Goal: Task Accomplishment & Management: Complete application form

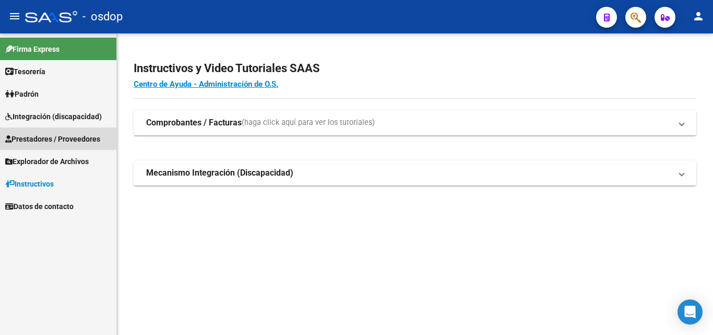
click at [42, 138] on span "Prestadores / Proveedores" at bounding box center [52, 138] width 95 height 11
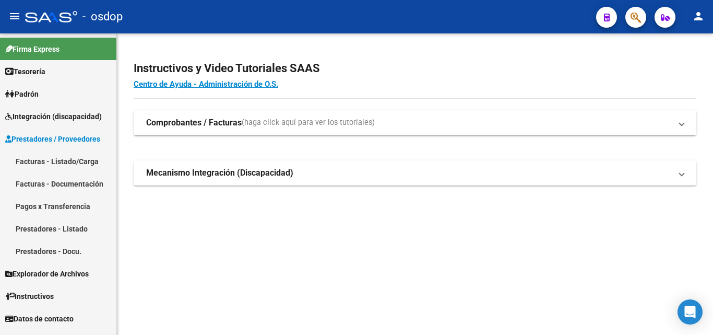
click at [32, 159] on link "Facturas - Listado/Carga" at bounding box center [58, 161] width 116 height 22
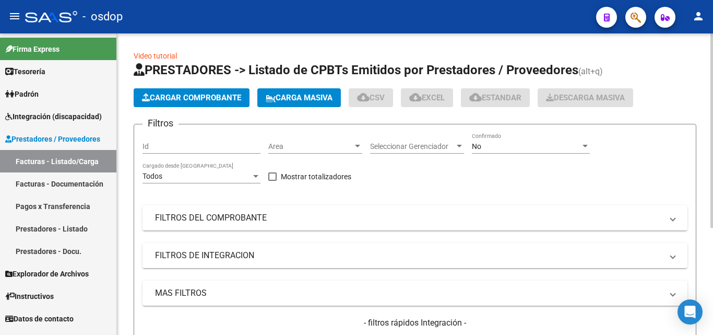
click at [211, 98] on span "Cargar Comprobante" at bounding box center [191, 97] width 99 height 9
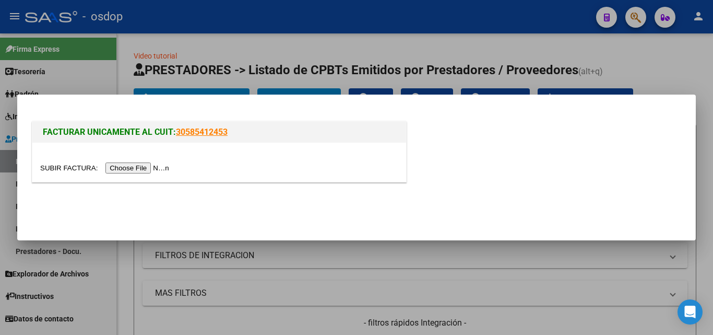
click at [138, 167] on input "file" at bounding box center [106, 167] width 132 height 11
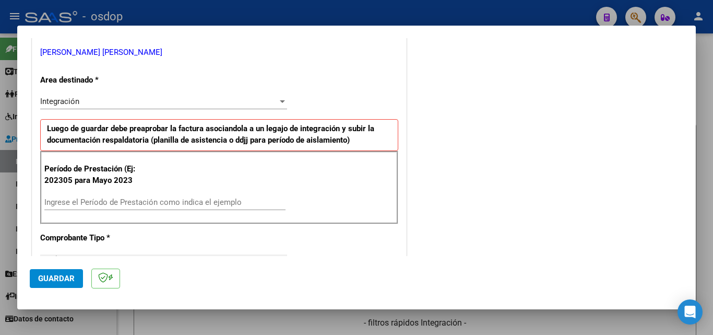
scroll to position [261, 0]
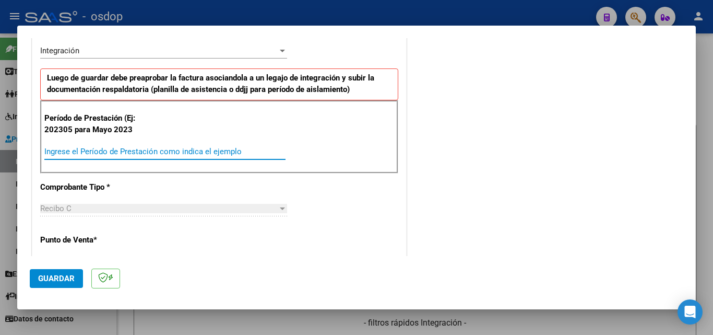
click at [78, 148] on input "Ingrese el Período de Prestación como indica el ejemplo" at bounding box center [164, 151] width 241 height 9
type input "202507"
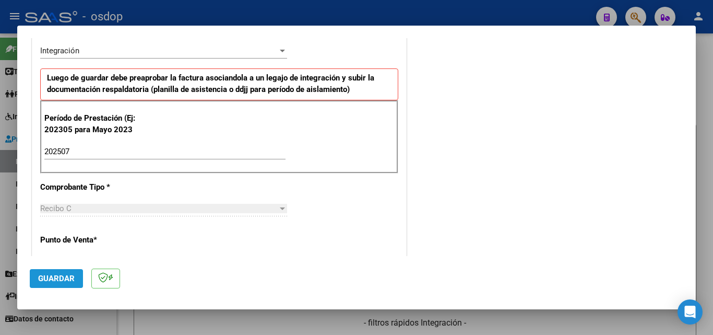
click at [60, 281] on span "Guardar" at bounding box center [56, 278] width 37 height 9
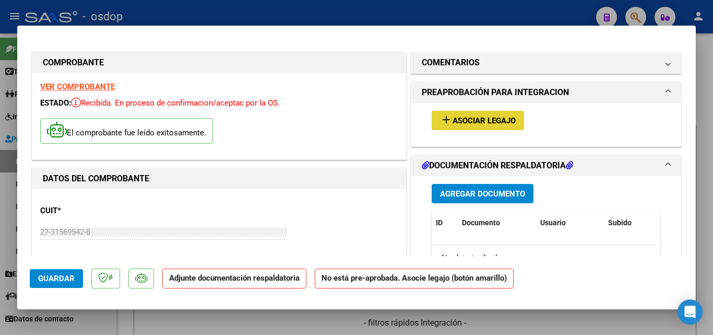
click at [442, 121] on mat-icon "add" at bounding box center [446, 119] width 13 height 13
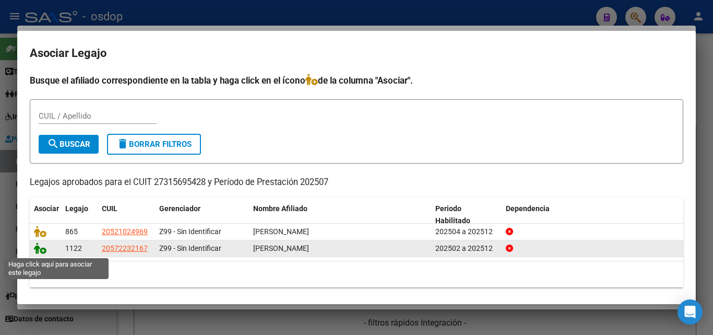
click at [40, 252] on icon at bounding box center [40, 247] width 13 height 11
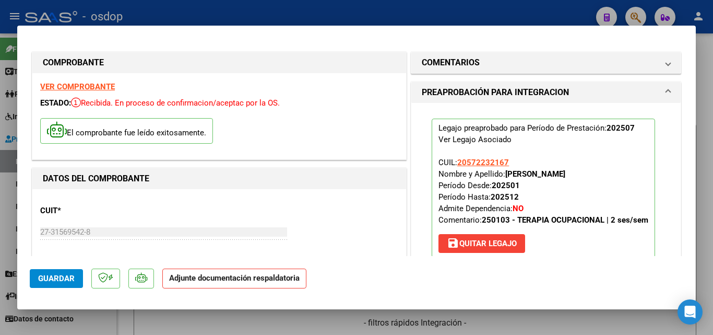
scroll to position [157, 0]
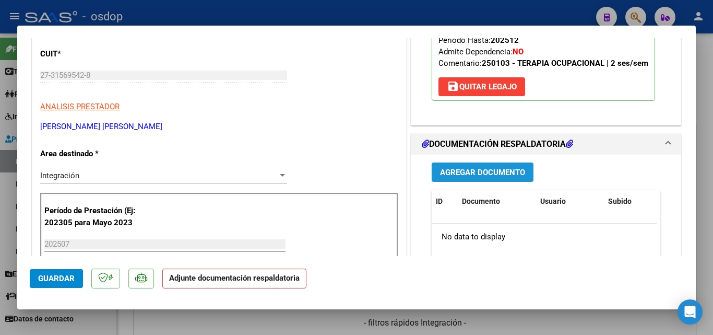
click at [485, 172] on span "Agregar Documento" at bounding box center [482, 172] width 85 height 9
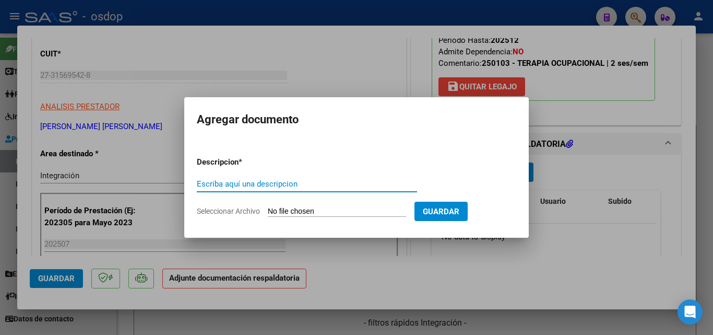
click at [221, 184] on input "Escriba aquí una descripcion" at bounding box center [307, 183] width 220 height 9
type input "ddjj"
click at [366, 210] on input "Seleccionar Archivo" at bounding box center [337, 212] width 138 height 10
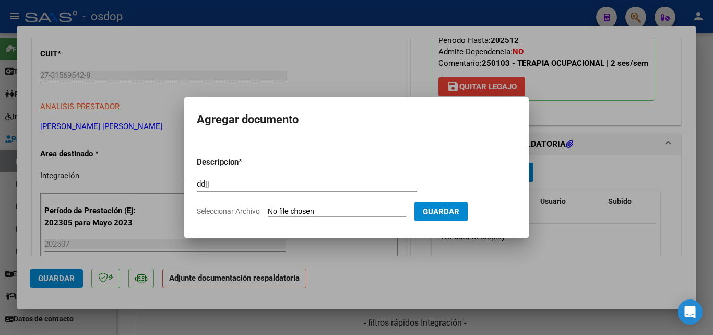
type input "C:\fakepath\[PERSON_NAME] plan 07.pdf"
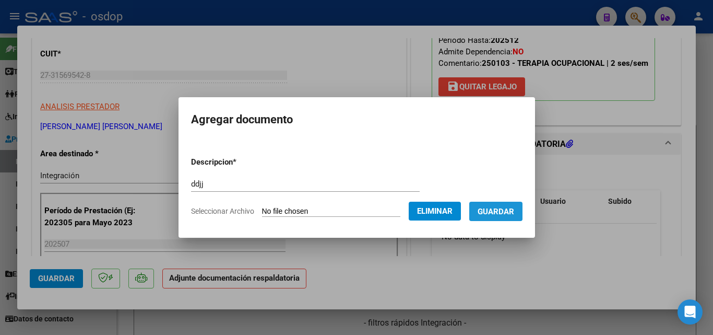
click at [508, 211] on span "Guardar" at bounding box center [496, 211] width 37 height 9
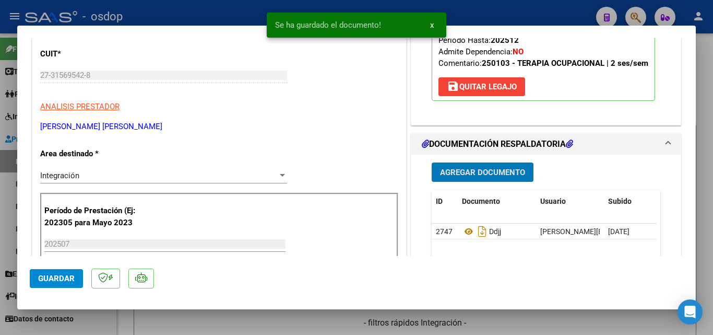
click at [484, 11] on div at bounding box center [356, 167] width 713 height 335
type input "$ 0,00"
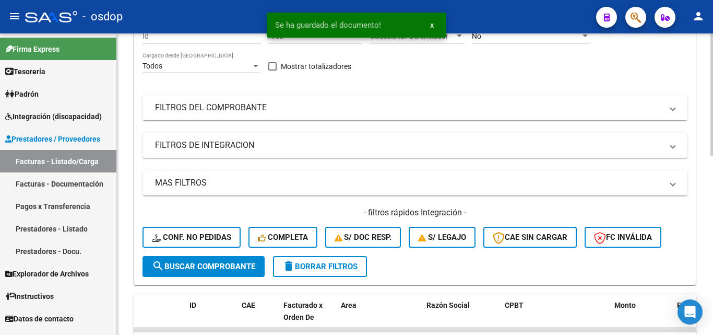
scroll to position [209, 0]
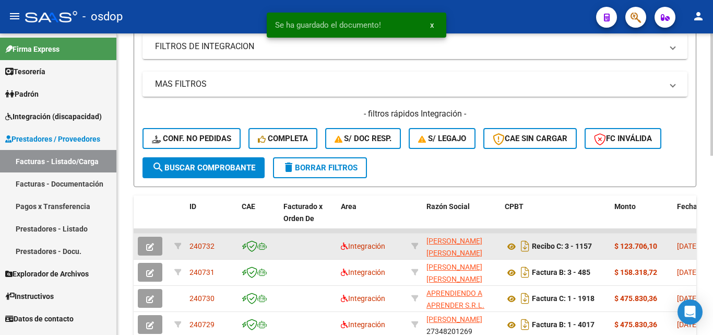
drag, startPoint x: 217, startPoint y: 245, endPoint x: 189, endPoint y: 245, distance: 28.2
click at [189, 245] on datatable-body-cell "240732" at bounding box center [211, 246] width 52 height 26
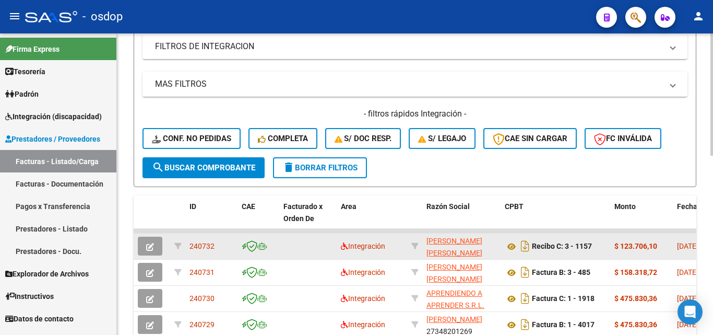
copy span "240732"
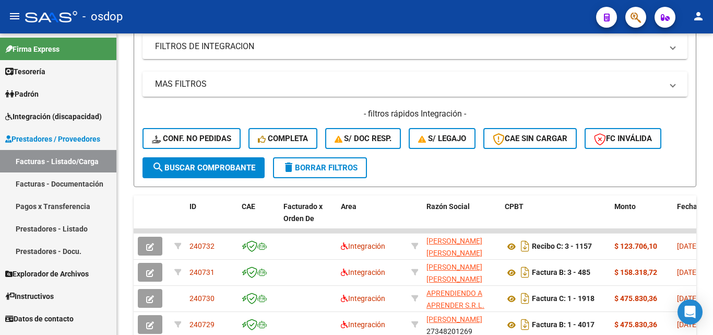
click at [68, 185] on link "Facturas - Documentación" at bounding box center [58, 183] width 116 height 22
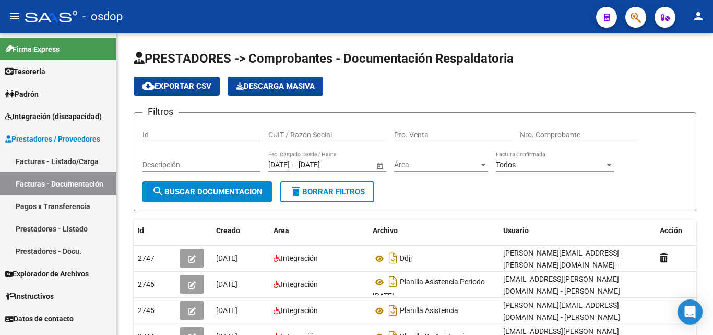
click at [64, 158] on link "Facturas - Listado/Carga" at bounding box center [58, 161] width 116 height 22
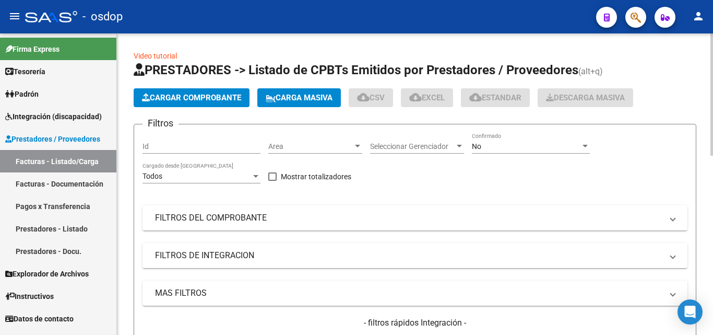
click at [181, 94] on span "Cargar Comprobante" at bounding box center [191, 97] width 99 height 9
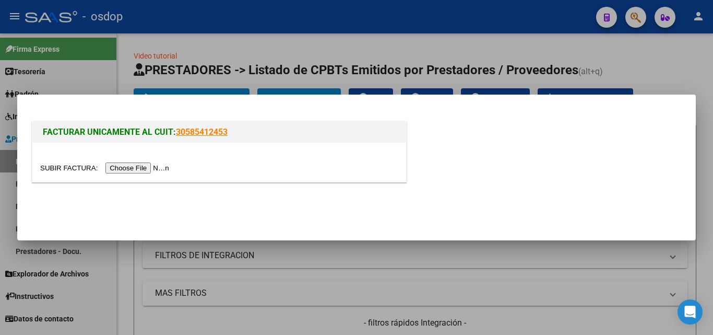
click at [140, 168] on input "file" at bounding box center [106, 167] width 132 height 11
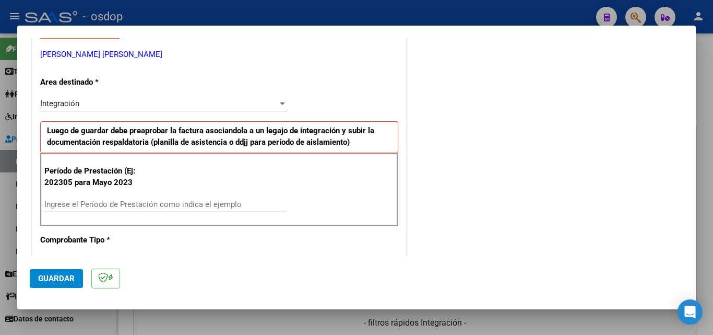
scroll to position [209, 0]
click at [80, 204] on input "Ingrese el Período de Prestación como indica el ejemplo" at bounding box center [164, 203] width 241 height 9
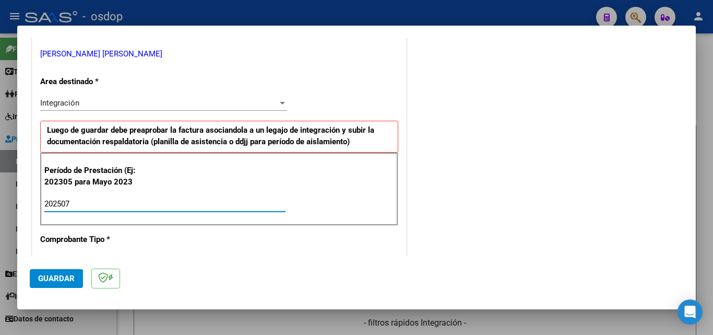
type input "202507"
click at [62, 276] on span "Guardar" at bounding box center [56, 278] width 37 height 9
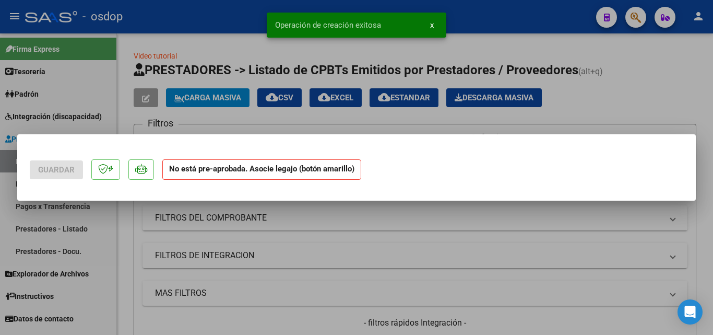
scroll to position [0, 0]
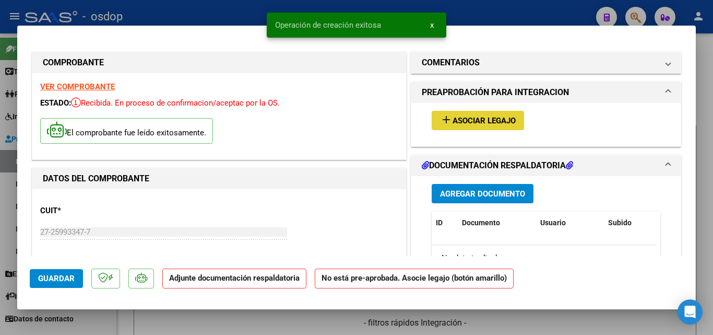
click at [441, 117] on mat-icon "add" at bounding box center [446, 119] width 13 height 13
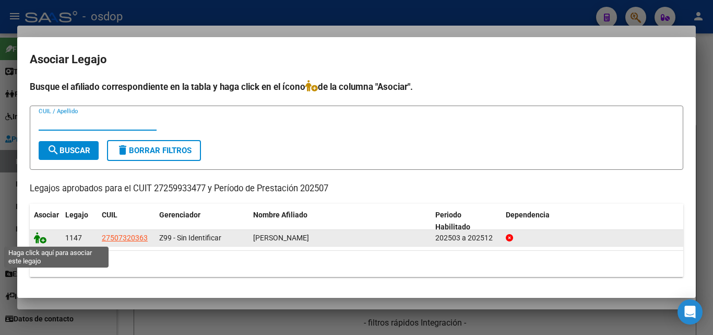
click at [38, 240] on icon at bounding box center [40, 237] width 13 height 11
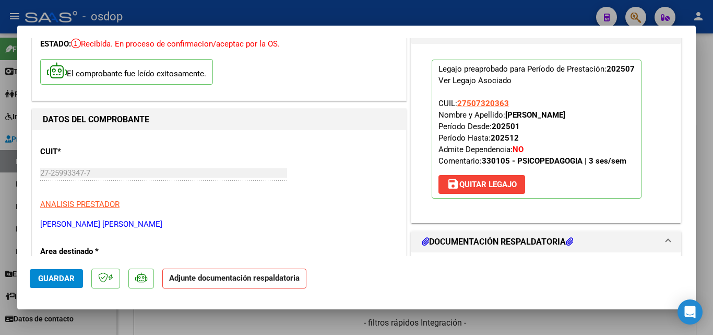
scroll to position [104, 0]
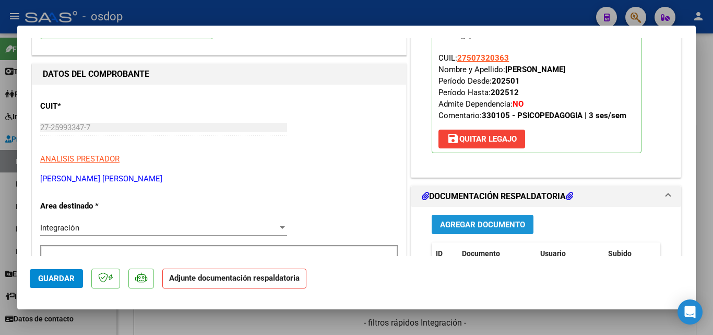
click at [475, 222] on span "Agregar Documento" at bounding box center [482, 224] width 85 height 9
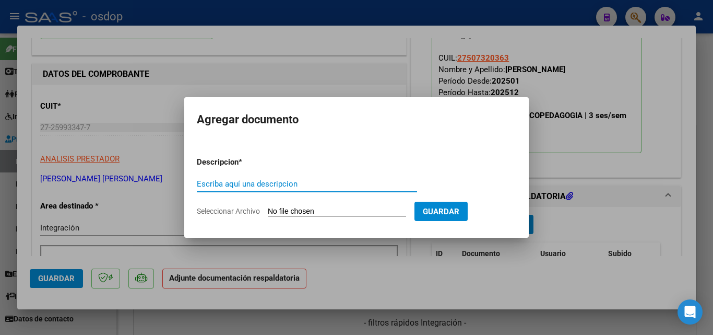
click at [229, 185] on input "Escriba aquí una descripcion" at bounding box center [307, 183] width 220 height 9
type input "ddjj"
click at [328, 208] on input "Seleccionar Archivo" at bounding box center [337, 212] width 138 height 10
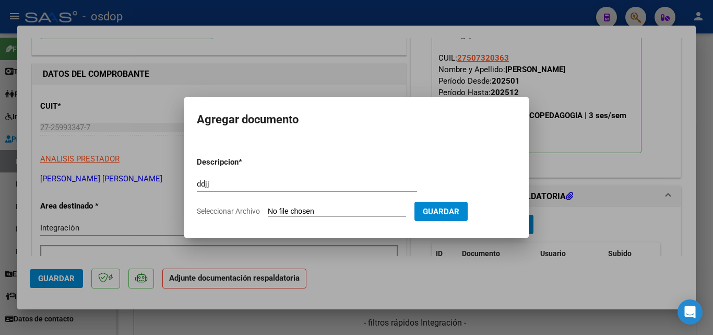
type input "C:\fakepath\julio.pdf"
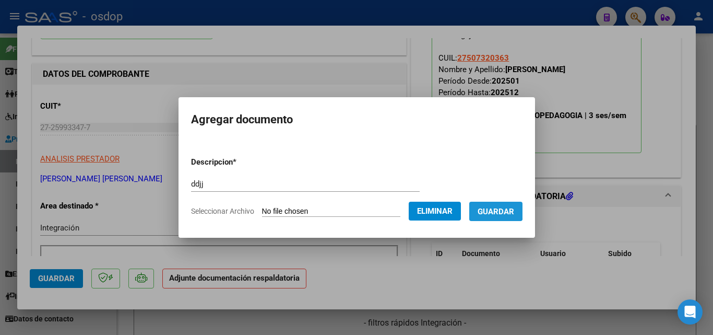
click at [503, 210] on span "Guardar" at bounding box center [496, 211] width 37 height 9
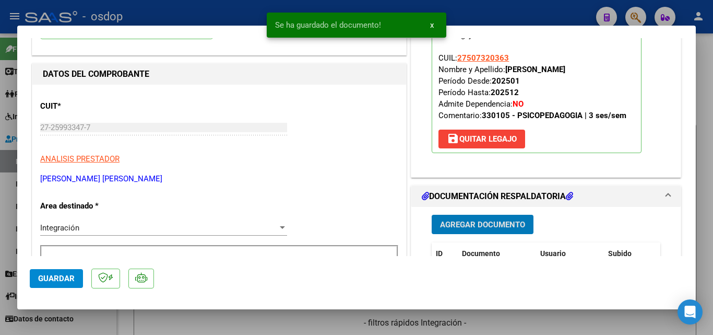
click at [465, 6] on div at bounding box center [356, 167] width 713 height 335
type input "$ 0,00"
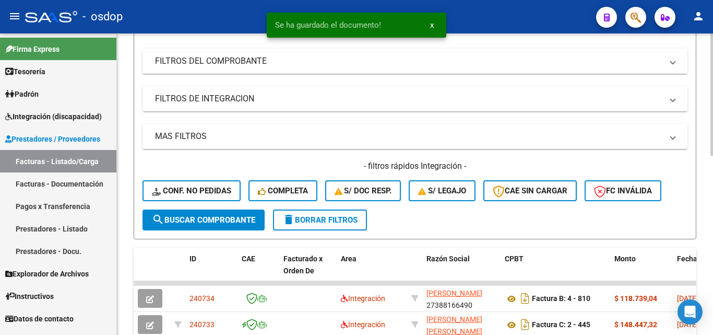
scroll to position [261, 0]
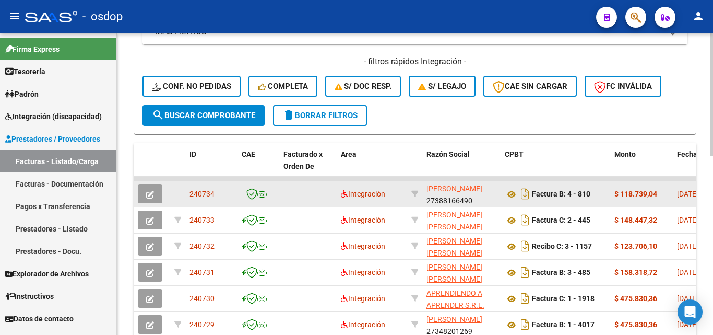
click at [218, 193] on div "240734" at bounding box center [212, 194] width 44 height 12
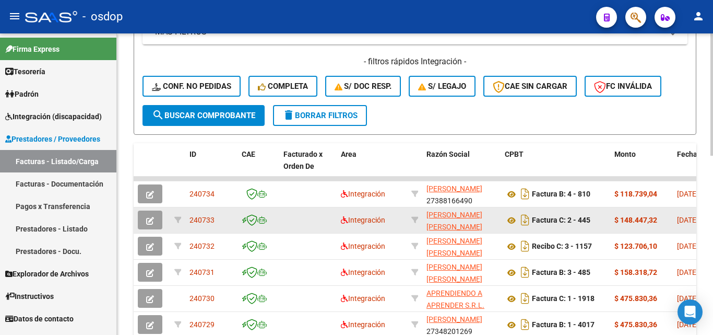
drag, startPoint x: 218, startPoint y: 221, endPoint x: 191, endPoint y: 221, distance: 26.6
click at [191, 221] on div "240733" at bounding box center [212, 220] width 44 height 12
copy span "240733"
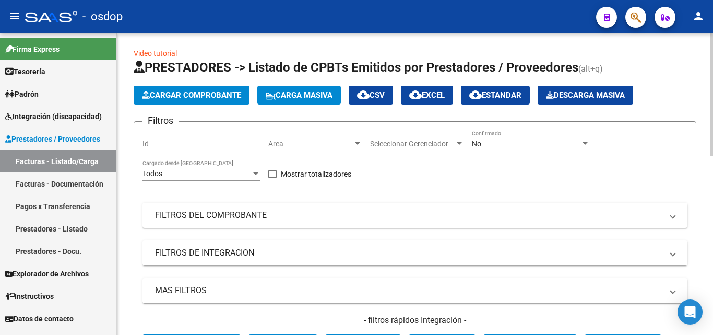
scroll to position [0, 0]
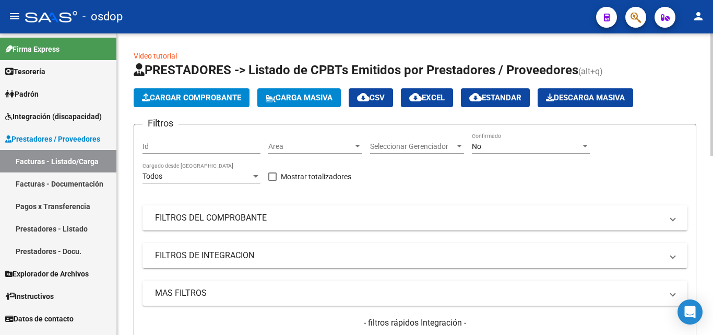
click at [207, 95] on span "Cargar Comprobante" at bounding box center [191, 97] width 99 height 9
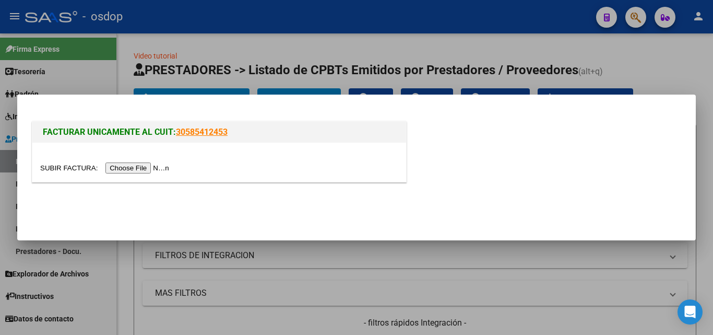
click at [161, 168] on input "file" at bounding box center [106, 167] width 132 height 11
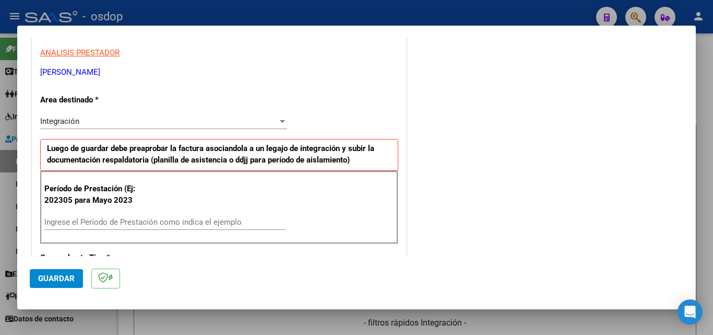
scroll to position [261, 0]
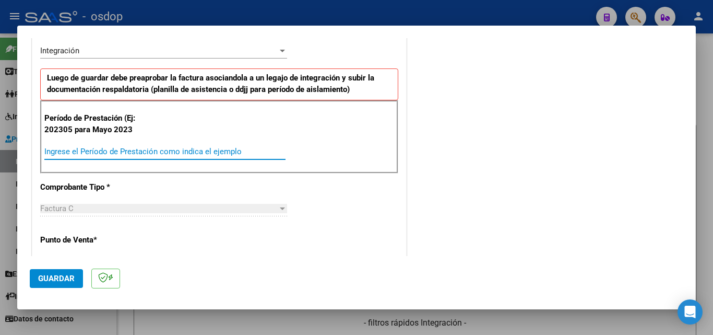
click at [61, 155] on input "Ingrese el Período de Prestación como indica el ejemplo" at bounding box center [164, 151] width 241 height 9
type input "202507"
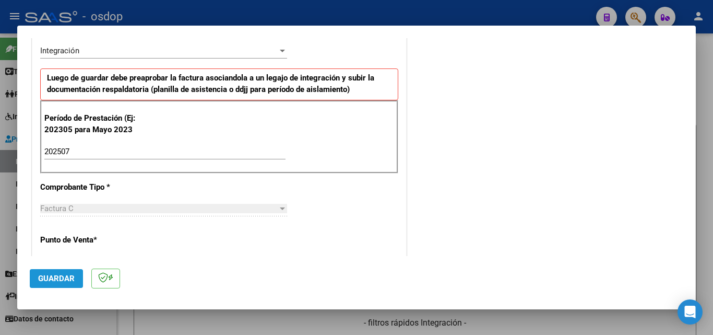
click at [48, 279] on span "Guardar" at bounding box center [56, 278] width 37 height 9
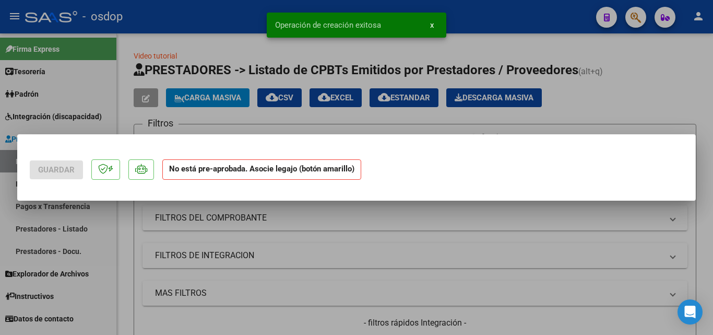
scroll to position [0, 0]
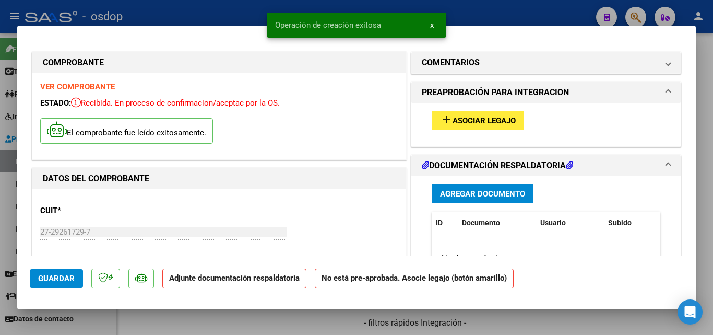
click at [441, 118] on mat-icon "add" at bounding box center [446, 119] width 13 height 13
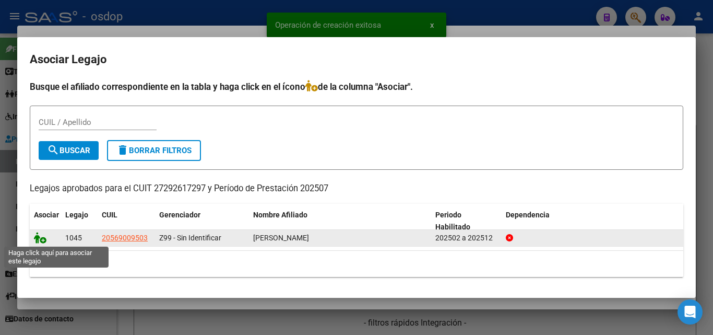
click at [38, 239] on icon at bounding box center [40, 237] width 13 height 11
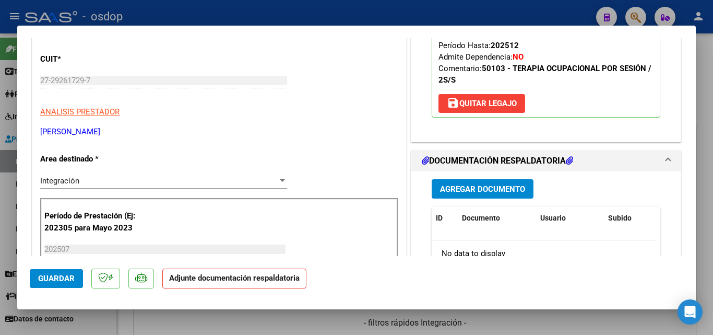
scroll to position [157, 0]
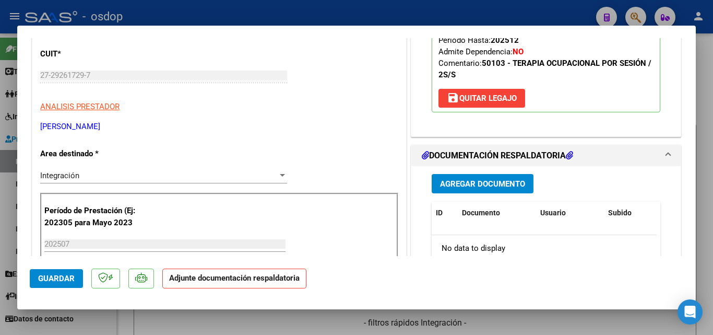
click at [478, 188] on span "Agregar Documento" at bounding box center [482, 183] width 85 height 9
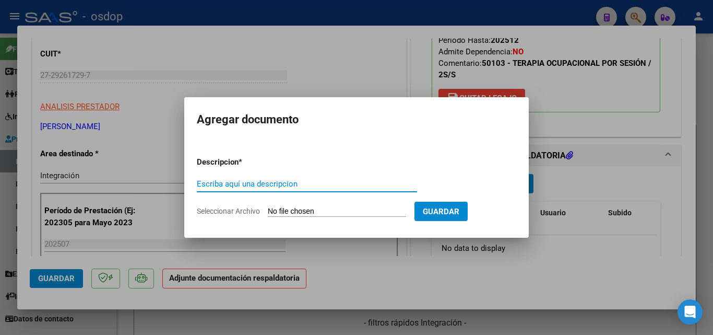
click at [247, 191] on div "Escriba aquí una descripcion" at bounding box center [307, 184] width 220 height 16
type input "ddjj"
click at [313, 207] on input "Seleccionar Archivo" at bounding box center [337, 212] width 138 height 10
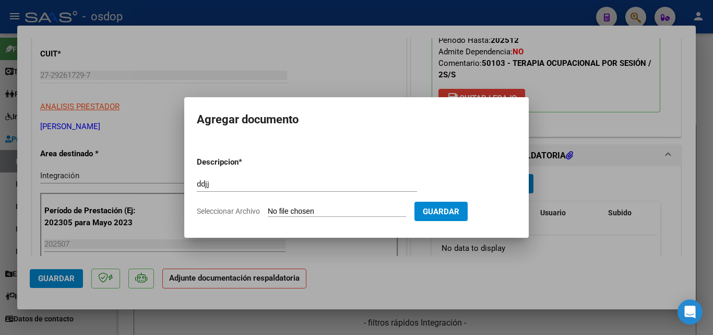
type input "C:\fakepath\asistencia [PERSON_NAME].pdf"
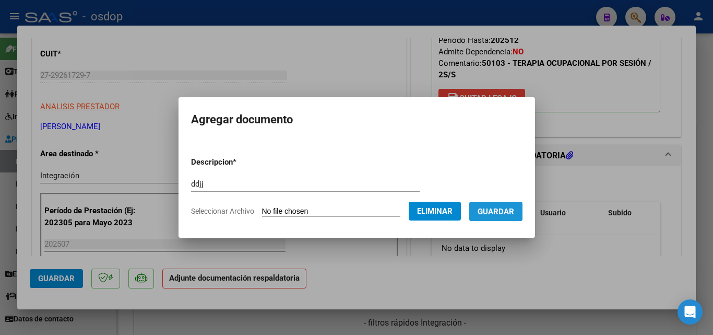
click at [504, 216] on span "Guardar" at bounding box center [496, 211] width 37 height 9
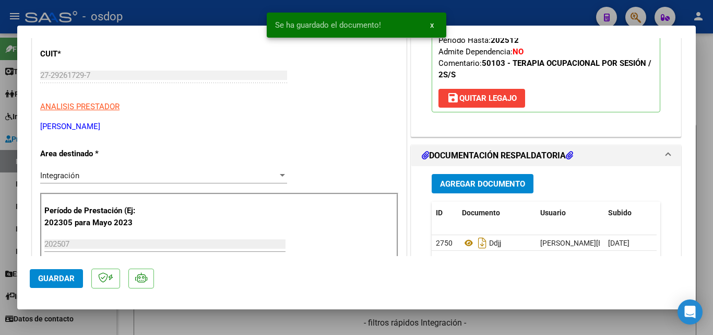
click at [460, 9] on div at bounding box center [356, 167] width 713 height 335
type input "$ 0,00"
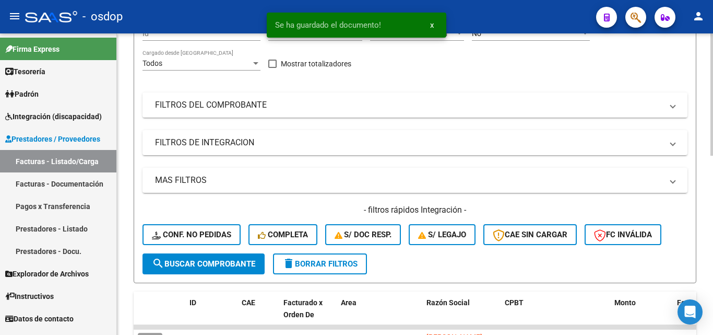
scroll to position [261, 0]
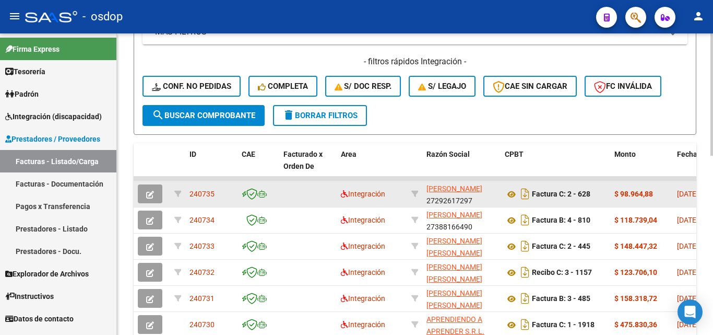
drag, startPoint x: 216, startPoint y: 190, endPoint x: 190, endPoint y: 191, distance: 26.1
click at [190, 191] on div "240735" at bounding box center [212, 194] width 44 height 12
copy span "240735"
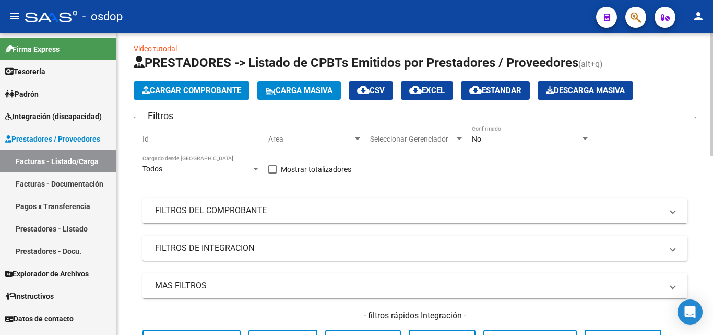
scroll to position [0, 0]
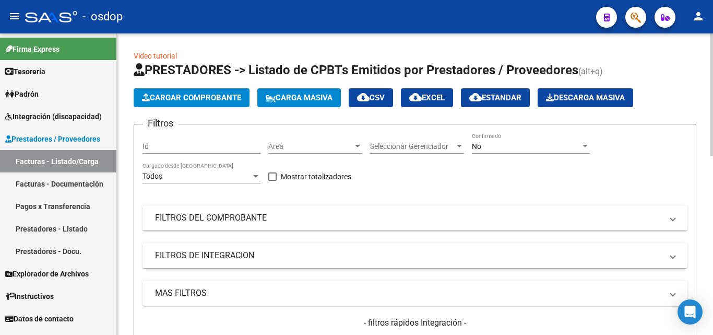
click at [193, 96] on span "Cargar Comprobante" at bounding box center [191, 97] width 99 height 9
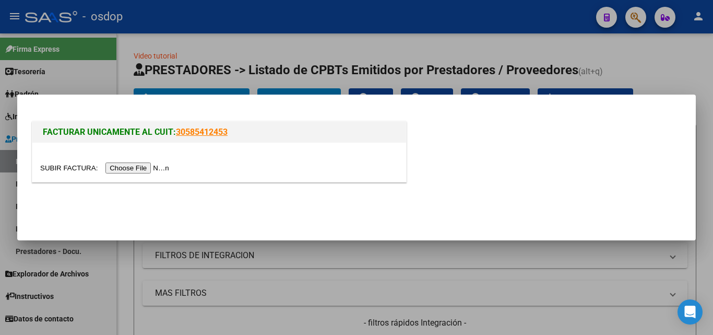
click at [152, 168] on input "file" at bounding box center [106, 167] width 132 height 11
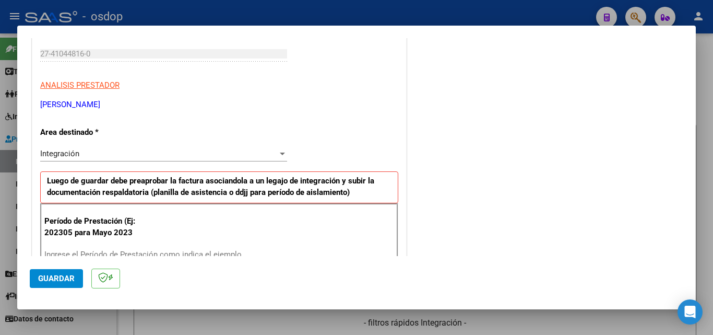
scroll to position [209, 0]
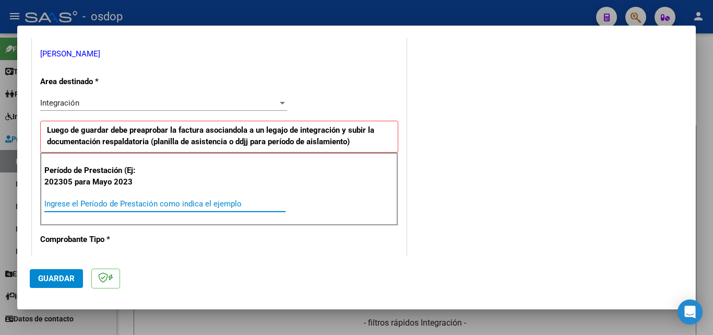
click at [54, 200] on input "Ingrese el Período de Prestación como indica el ejemplo" at bounding box center [164, 203] width 241 height 9
type input "202507"
click at [53, 279] on span "Guardar" at bounding box center [56, 278] width 37 height 9
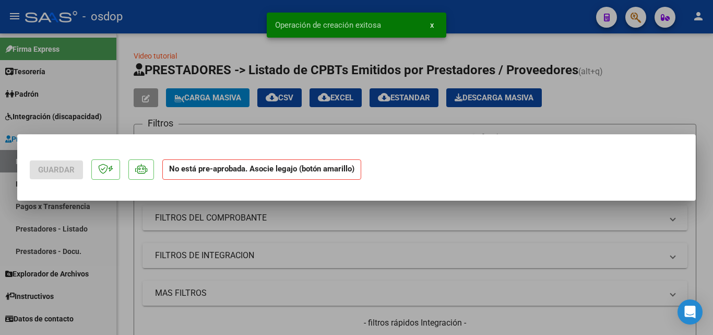
scroll to position [0, 0]
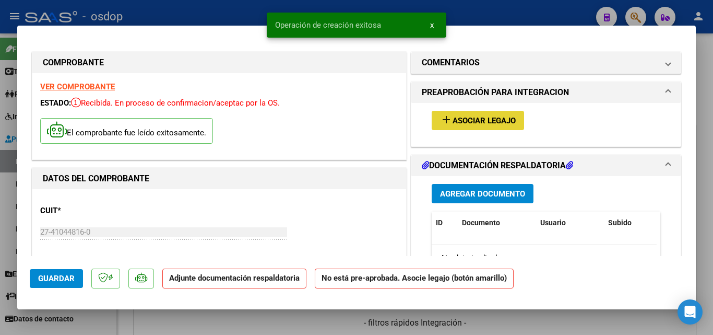
click at [442, 118] on mat-icon "add" at bounding box center [446, 119] width 13 height 13
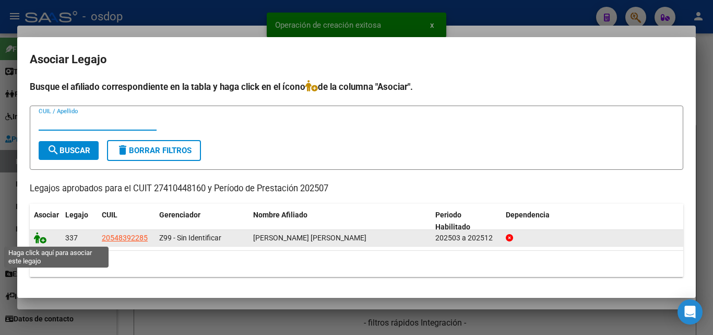
click at [38, 239] on icon at bounding box center [40, 237] width 13 height 11
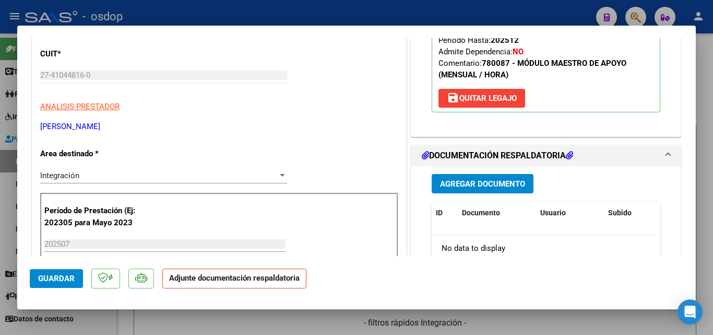
scroll to position [209, 0]
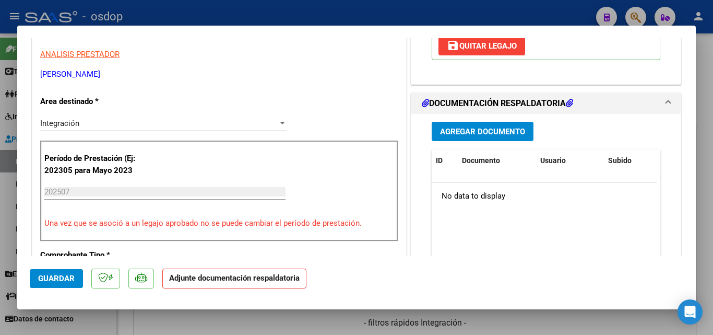
click at [484, 136] on span "Agregar Documento" at bounding box center [482, 131] width 85 height 9
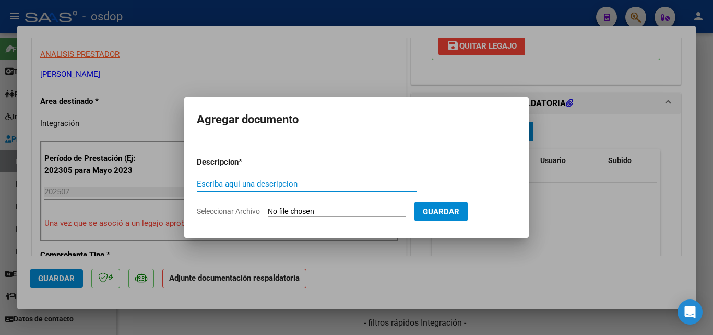
click at [233, 182] on input "Escriba aquí una descripcion" at bounding box center [307, 183] width 220 height 9
type input "DDJJ"
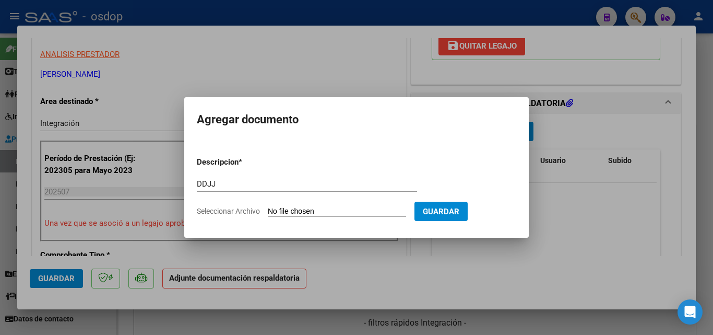
click at [299, 210] on input "Seleccionar Archivo" at bounding box center [337, 212] width 138 height 10
type input "C:\fakepath\[PERSON_NAME].pdf"
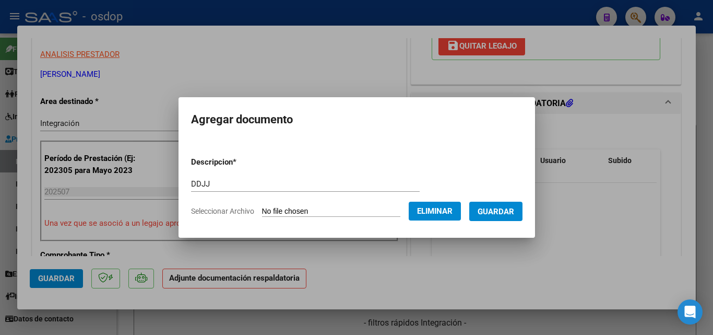
click at [511, 204] on button "Guardar" at bounding box center [495, 211] width 53 height 19
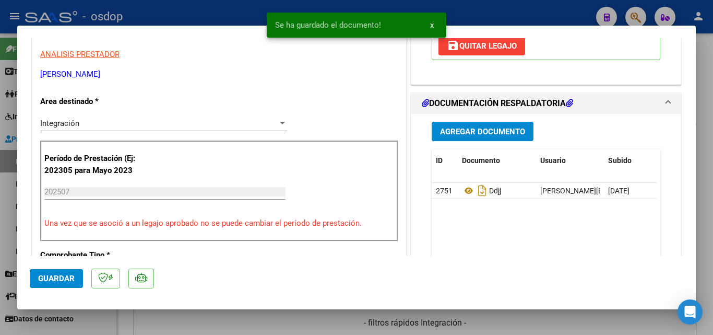
click at [487, 15] on div at bounding box center [356, 167] width 713 height 335
type input "$ 0,00"
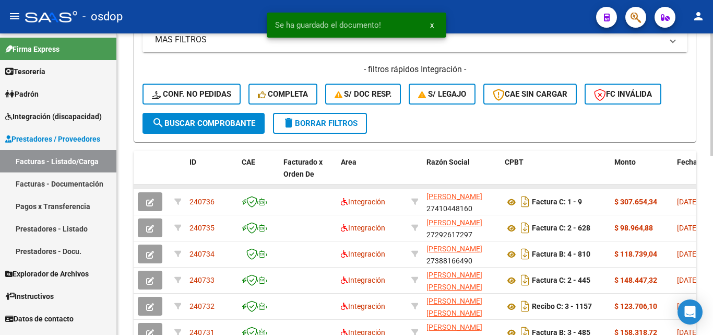
scroll to position [261, 0]
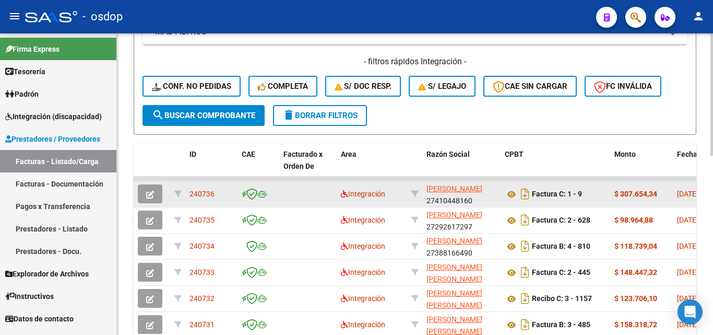
drag, startPoint x: 219, startPoint y: 194, endPoint x: 191, endPoint y: 191, distance: 28.3
click at [191, 191] on div "240736" at bounding box center [212, 194] width 44 height 12
copy span "240736"
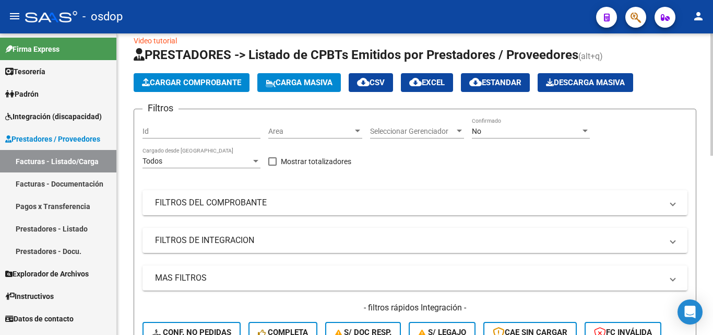
scroll to position [0, 0]
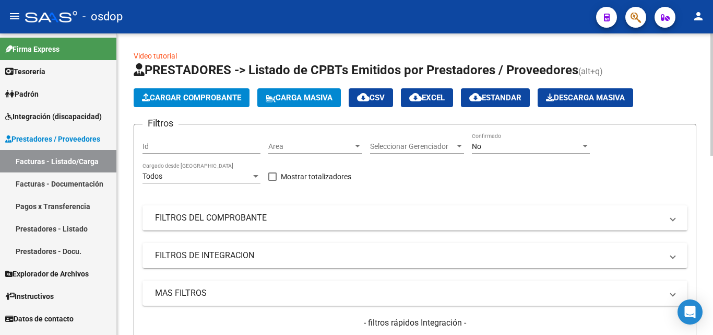
click at [210, 96] on span "Cargar Comprobante" at bounding box center [191, 97] width 99 height 9
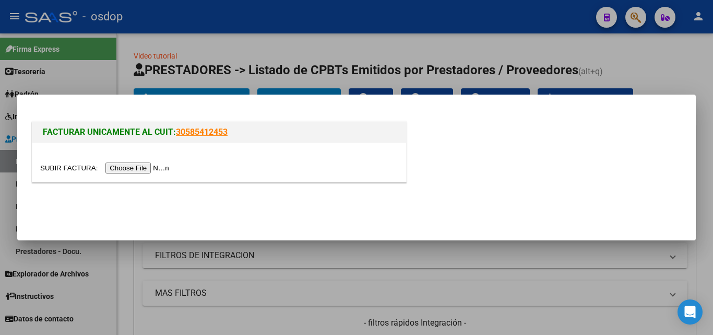
click at [146, 164] on input "file" at bounding box center [106, 167] width 132 height 11
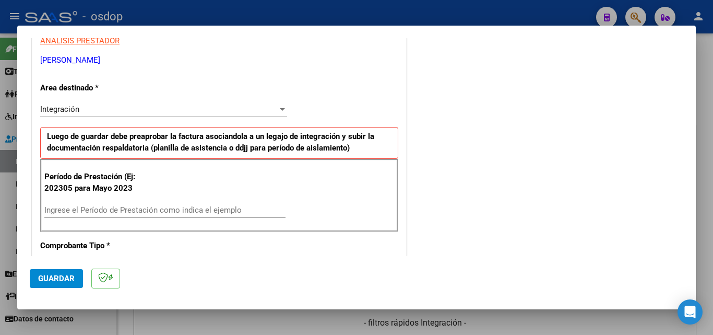
scroll to position [209, 0]
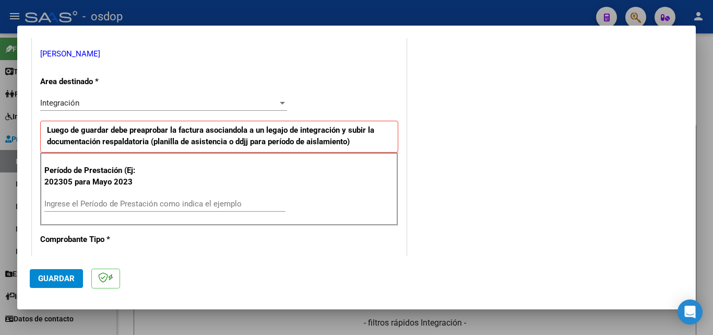
click at [92, 202] on input "Ingrese el Período de Prestación como indica el ejemplo" at bounding box center [164, 203] width 241 height 9
type input "202507"
click at [68, 275] on span "Guardar" at bounding box center [56, 278] width 37 height 9
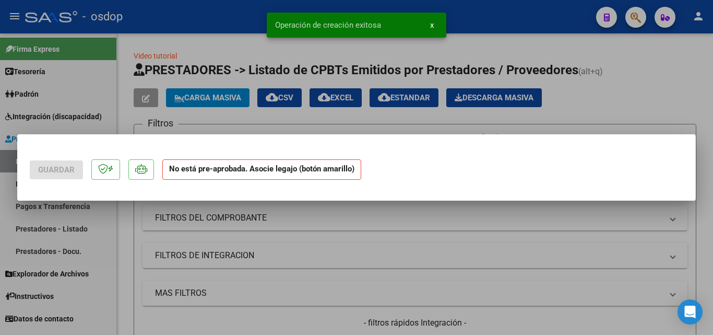
scroll to position [0, 0]
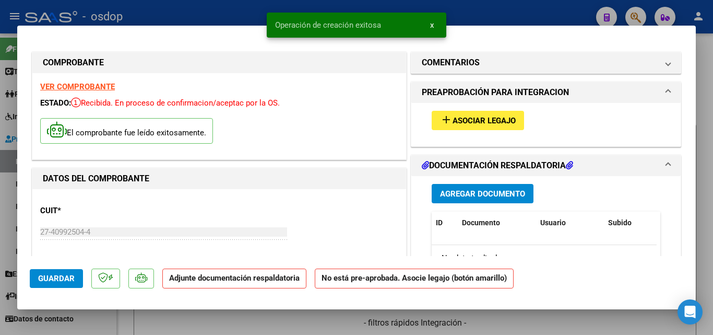
click at [441, 117] on mat-icon "add" at bounding box center [446, 119] width 13 height 13
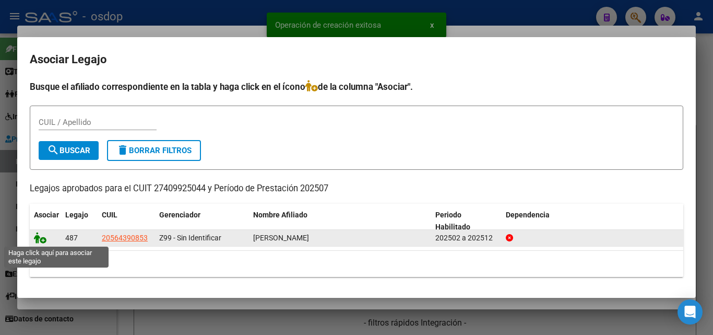
click at [39, 238] on icon at bounding box center [40, 237] width 13 height 11
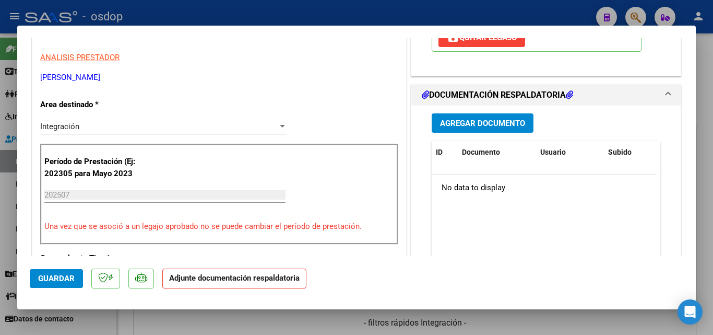
scroll to position [209, 0]
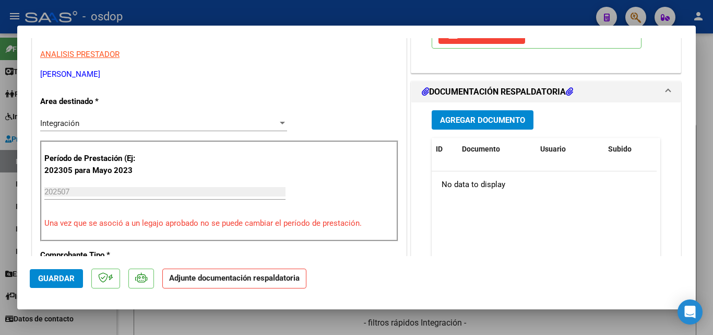
click at [470, 122] on span "Agregar Documento" at bounding box center [482, 119] width 85 height 9
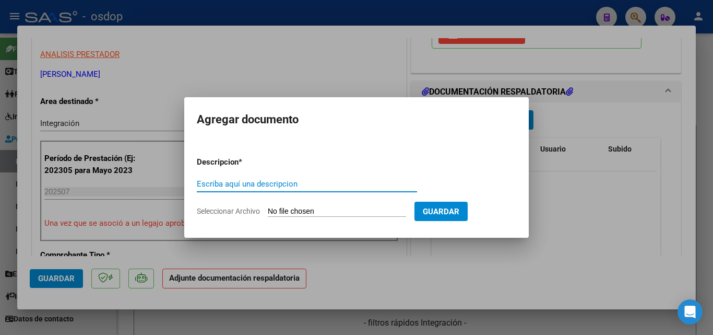
click at [265, 183] on input "Escriba aquí una descripcion" at bounding box center [307, 183] width 220 height 9
type input "DDJJ"
click at [295, 210] on input "Seleccionar Archivo" at bounding box center [337, 212] width 138 height 10
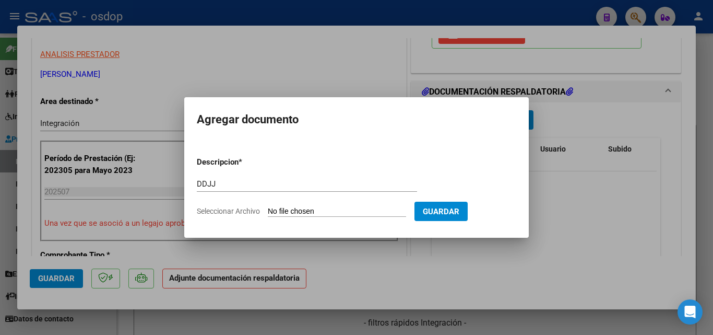
type input "C:\fakepath\planilla [PERSON_NAME].pdf"
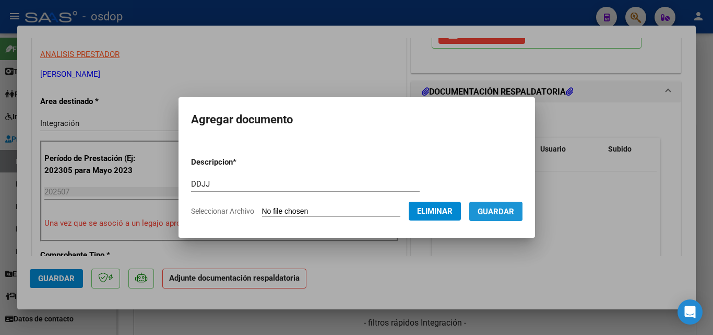
click at [499, 212] on span "Guardar" at bounding box center [496, 211] width 37 height 9
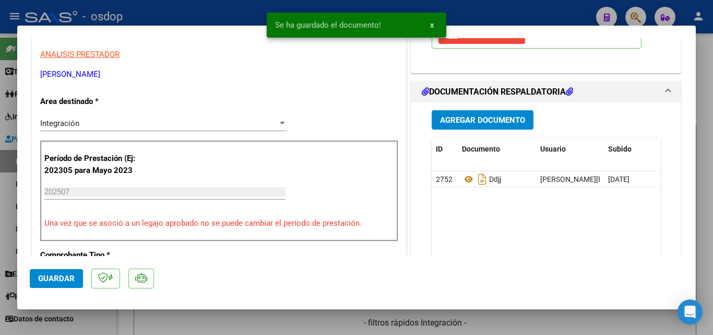
click at [463, 11] on div at bounding box center [356, 167] width 713 height 335
type input "$ 0,00"
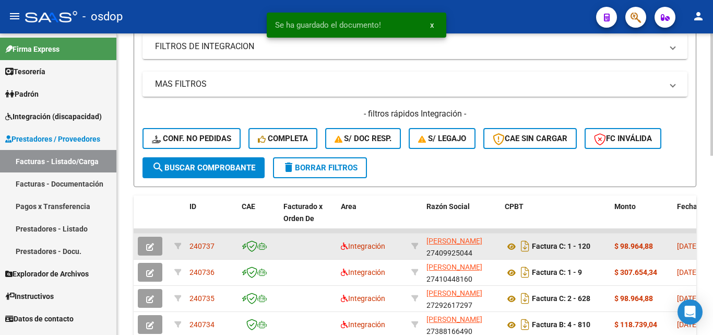
drag, startPoint x: 214, startPoint y: 243, endPoint x: 190, endPoint y: 244, distance: 24.0
click at [190, 244] on span "240737" at bounding box center [202, 246] width 25 height 8
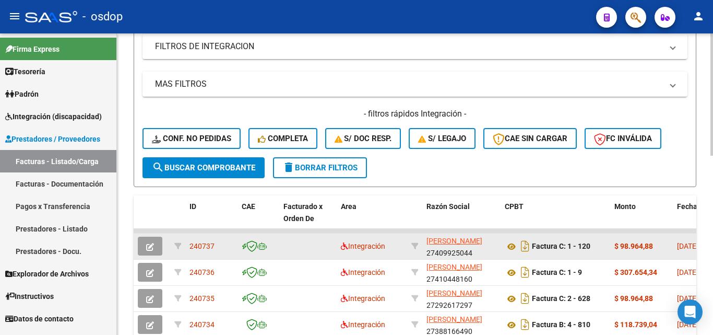
copy span "240737"
